Goal: Task Accomplishment & Management: Use online tool/utility

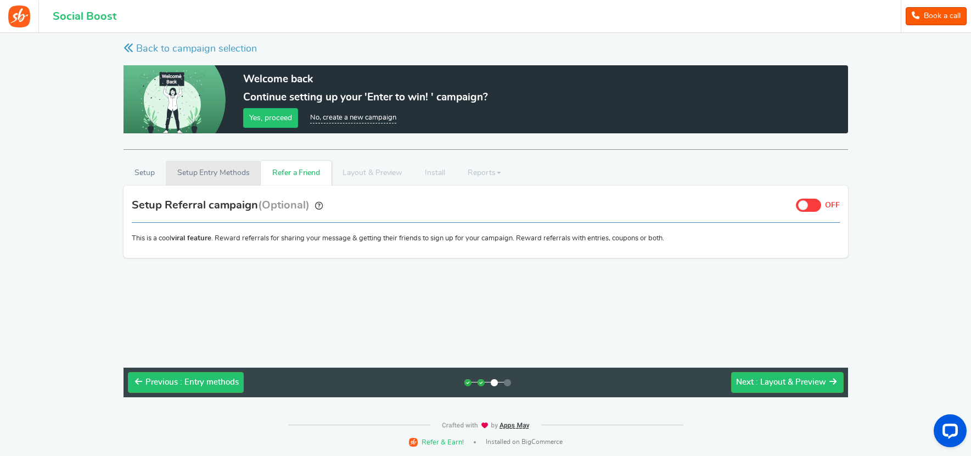
click at [221, 174] on link "Setup Entry Methods" at bounding box center [213, 173] width 95 height 25
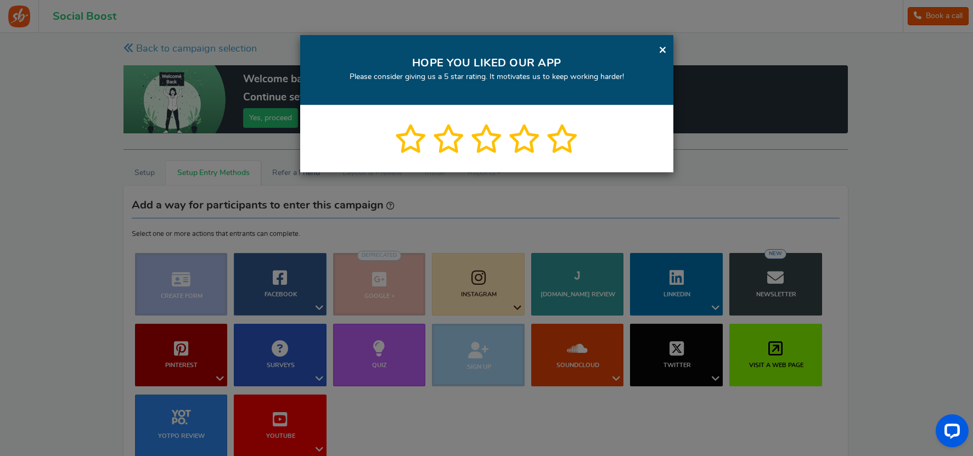
click at [665, 54] on link "×" at bounding box center [663, 50] width 8 height 14
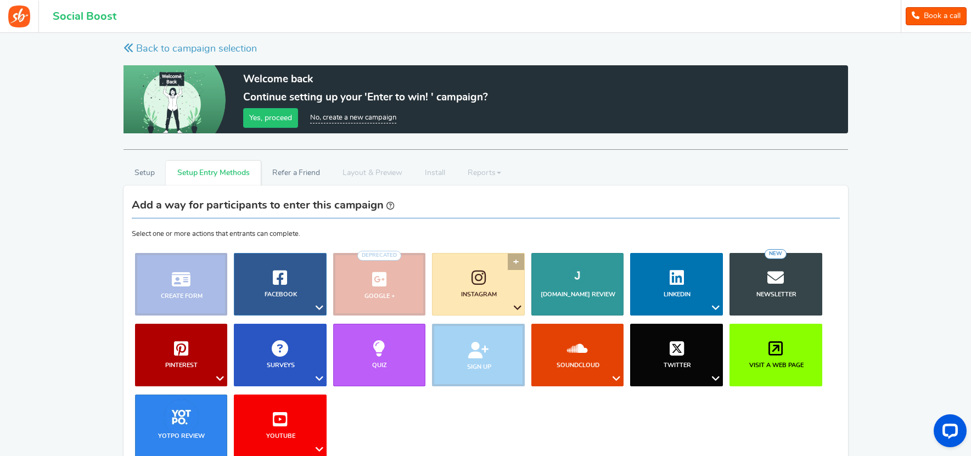
click at [501, 290] on link "Instagram" at bounding box center [478, 284] width 93 height 63
click at [586, 247] on div "Blog Comments Create Form Facebook Visit a Facebook Page Includes Like Share on…" at bounding box center [486, 425] width 725 height 360
click at [511, 310] on icon at bounding box center [517, 308] width 13 height 14
click at [485, 239] on p "Select one or more actions that entrants can complete." at bounding box center [486, 217] width 708 height 46
click at [380, 304] on li "Google + Deprecated" at bounding box center [379, 284] width 99 height 63
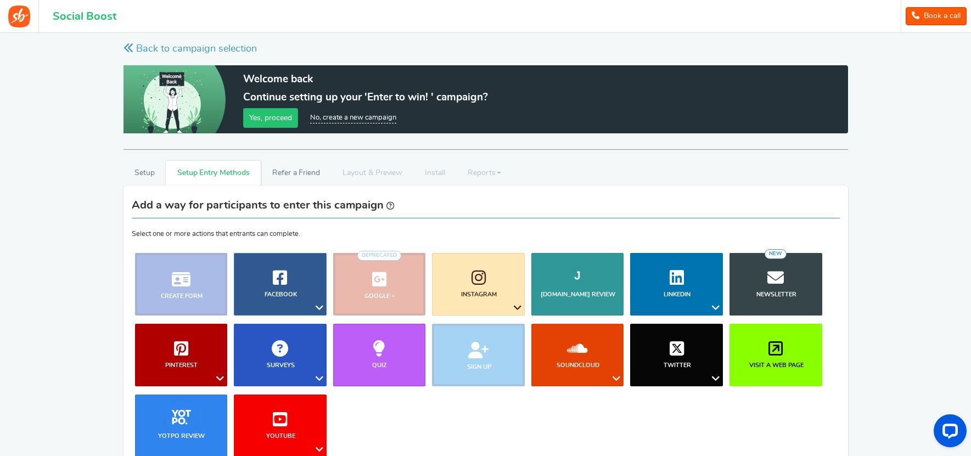
click at [384, 282] on li "Google + Deprecated" at bounding box center [379, 284] width 99 height 63
click at [312, 307] on link "Facebook" at bounding box center [280, 284] width 93 height 63
click at [316, 309] on icon at bounding box center [319, 308] width 13 height 14
click at [320, 308] on icon at bounding box center [319, 308] width 13 height 14
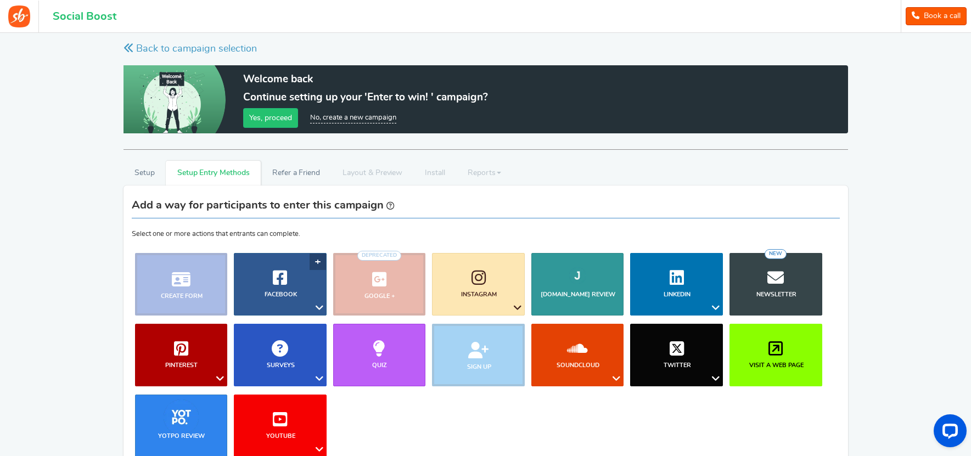
click at [320, 308] on icon at bounding box center [319, 308] width 13 height 14
click at [330, 306] on li "Google + Deprecated" at bounding box center [379, 284] width 99 height 63
click at [322, 307] on icon at bounding box center [319, 308] width 13 height 14
click at [283, 330] on link "Visit a Facebook Page Includes Like" at bounding box center [284, 332] width 92 height 23
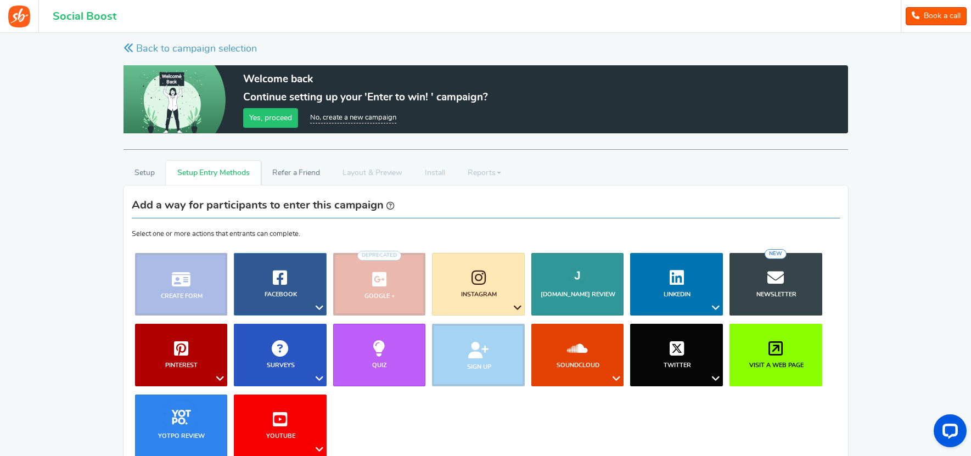
scroll to position [504, 0]
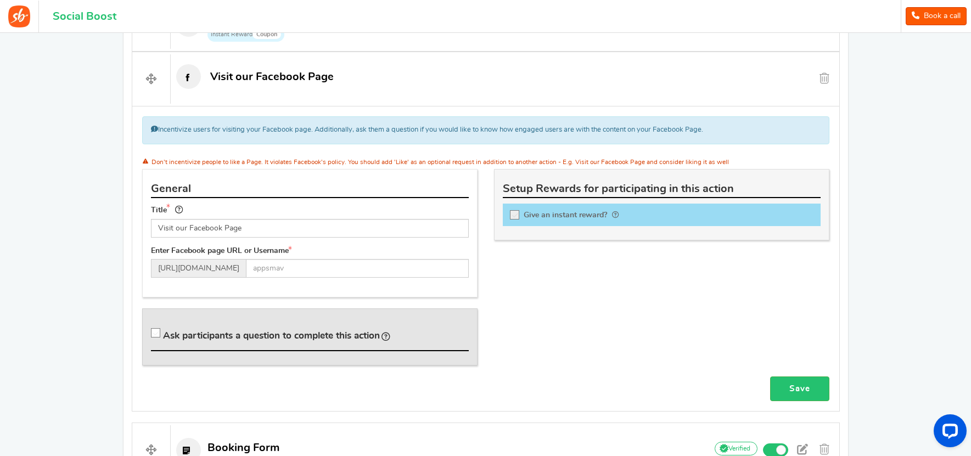
click at [518, 217] on icon at bounding box center [514, 215] width 9 height 9
click at [518, 217] on input "Give an instant reward?" at bounding box center [518, 216] width 11 height 11
checkbox input "true"
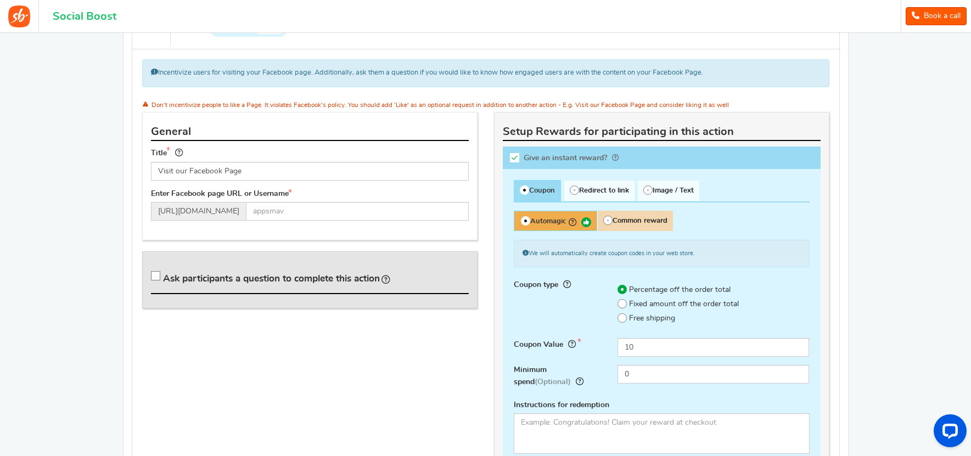
scroll to position [559, 0]
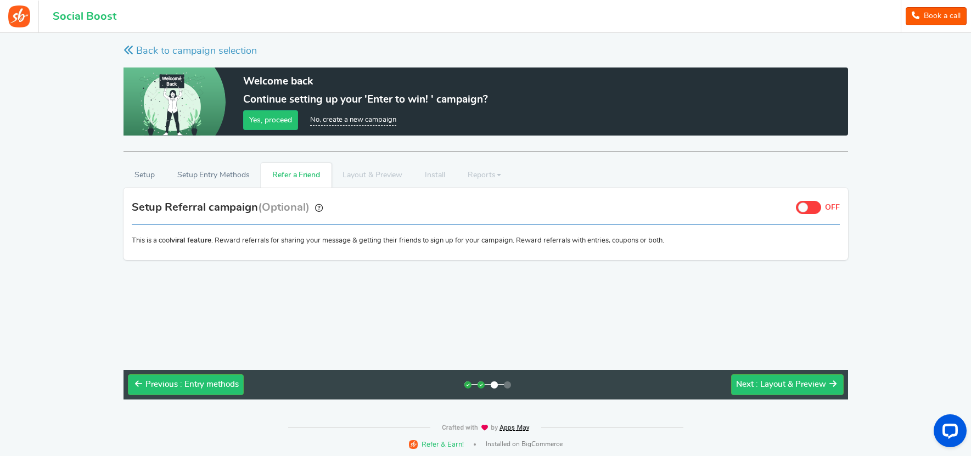
scroll to position [6, 0]
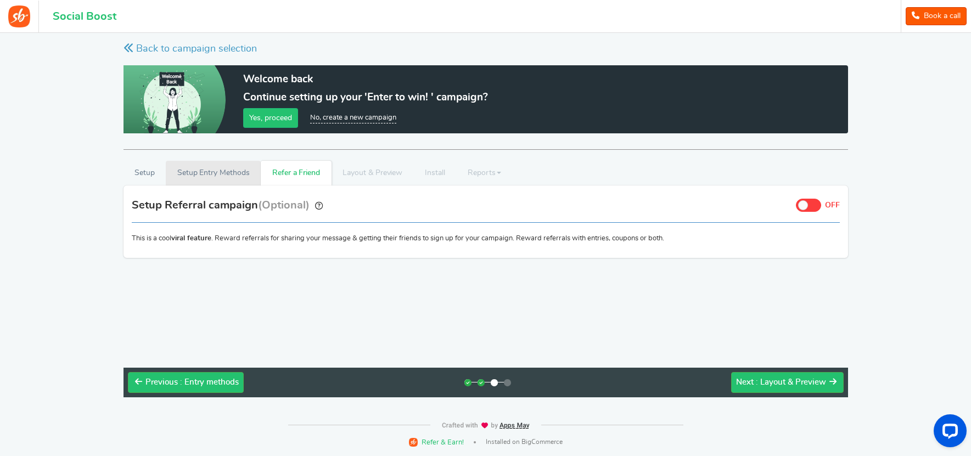
click at [233, 176] on link "Setup Entry Methods" at bounding box center [213, 173] width 95 height 25
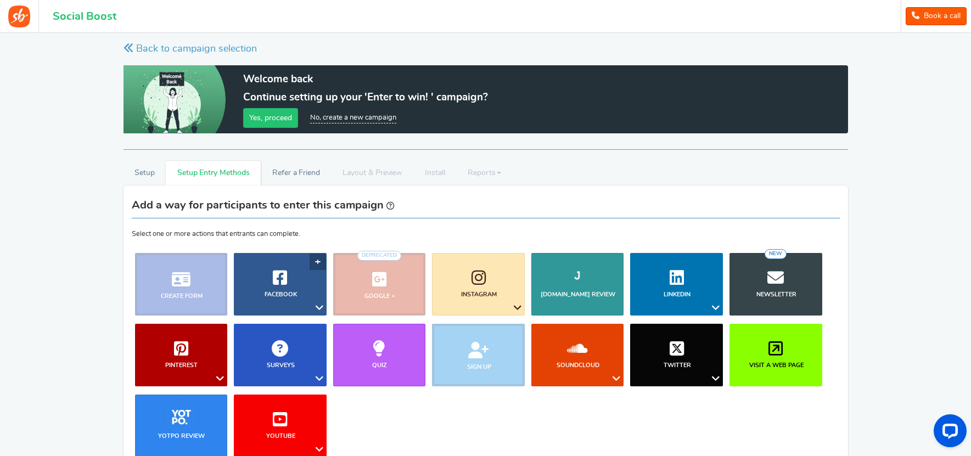
click at [322, 305] on icon at bounding box center [319, 308] width 13 height 14
click at [269, 335] on small "Includes Like" at bounding box center [284, 337] width 70 height 7
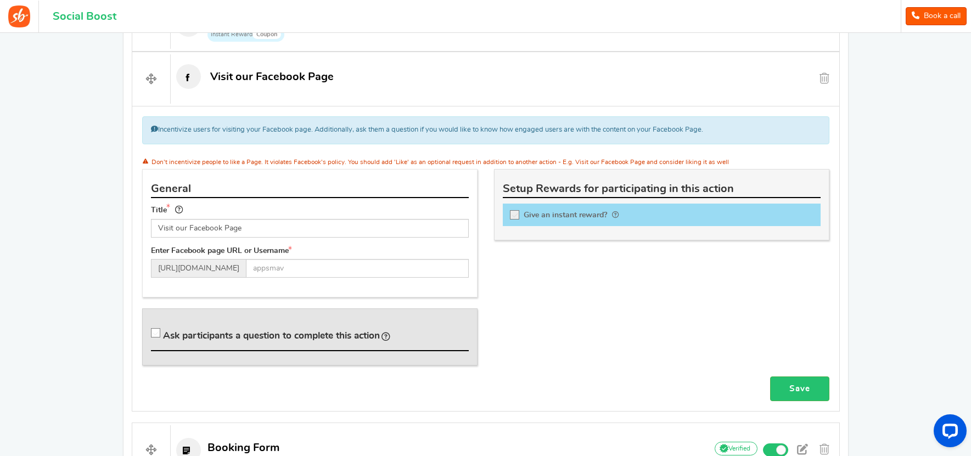
click at [519, 219] on icon at bounding box center [514, 215] width 9 height 9
click at [519, 219] on input "Give an instant reward?" at bounding box center [518, 216] width 11 height 11
checkbox input "true"
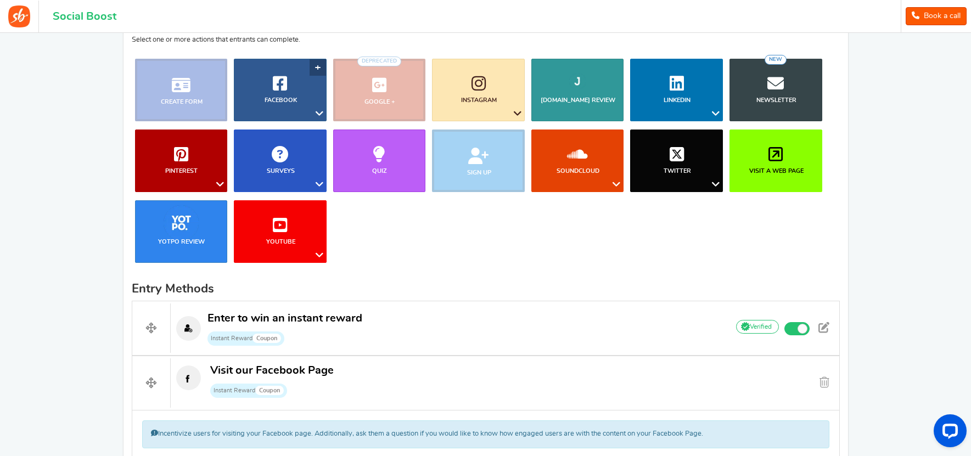
scroll to position [120, 0]
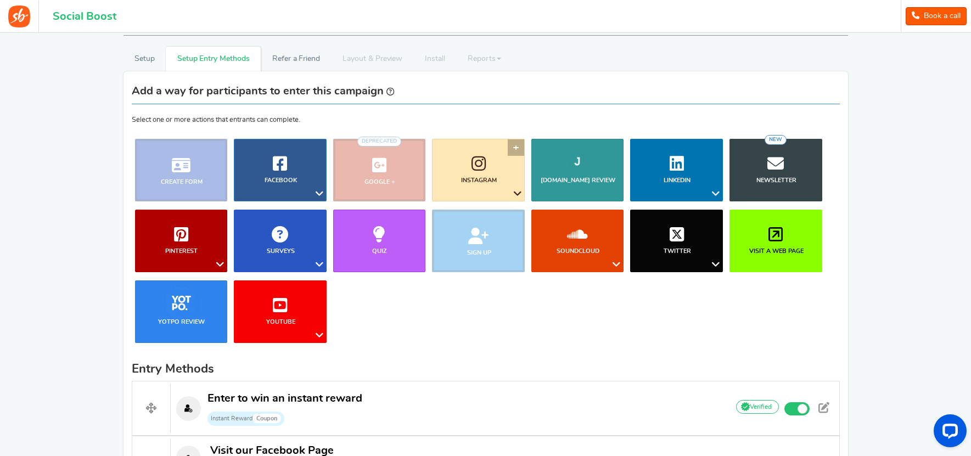
click at [520, 187] on icon at bounding box center [517, 194] width 13 height 14
click at [518, 187] on icon at bounding box center [517, 194] width 13 height 14
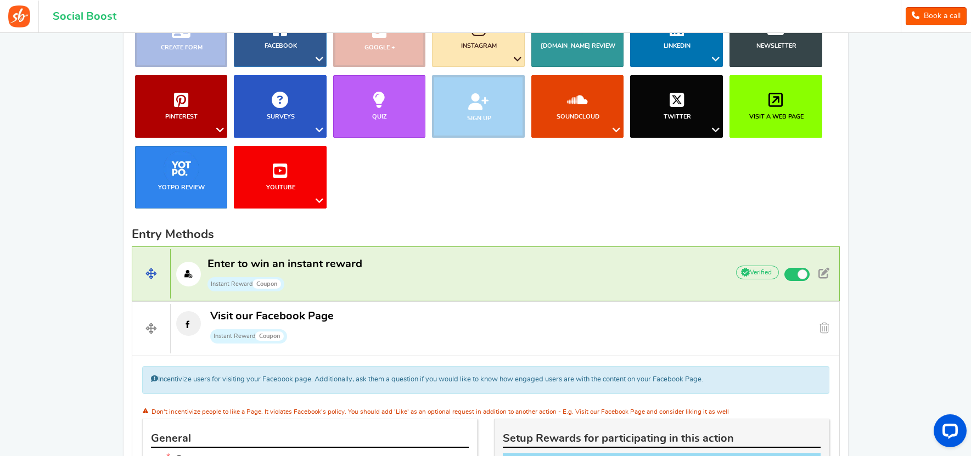
scroll to position [230, 0]
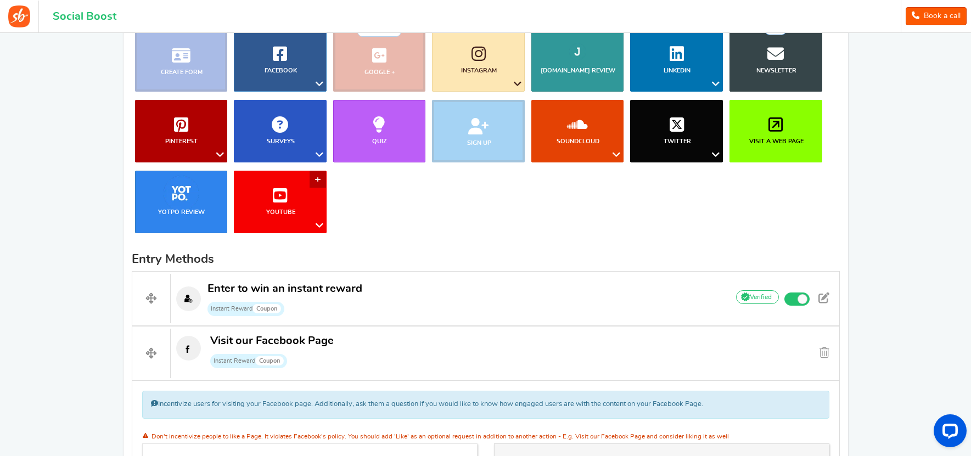
click at [319, 227] on icon at bounding box center [319, 225] width 13 height 14
click at [507, 199] on ul "Blog Comments Create Form Facebook Visit a Facebook Page Includes Like Share on…" at bounding box center [486, 135] width 708 height 212
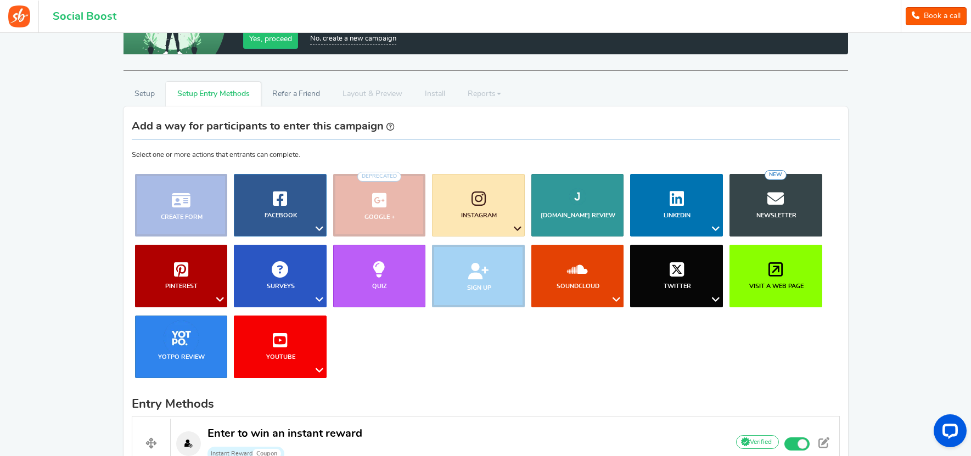
scroll to position [10, 0]
